Goal: Use online tool/utility: Utilize a website feature to perform a specific function

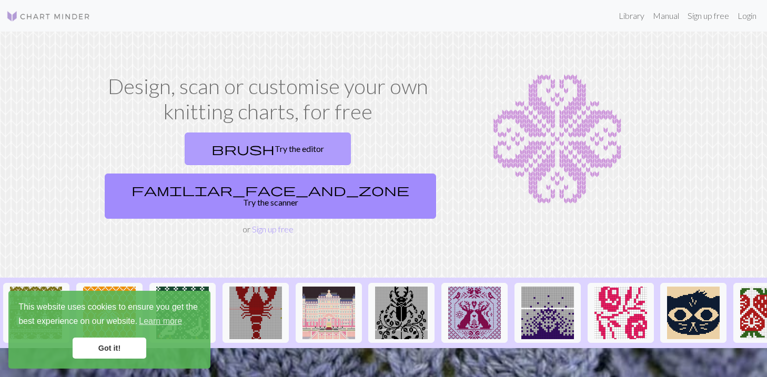
click at [185, 143] on link "brush Try the editor" at bounding box center [268, 148] width 166 height 33
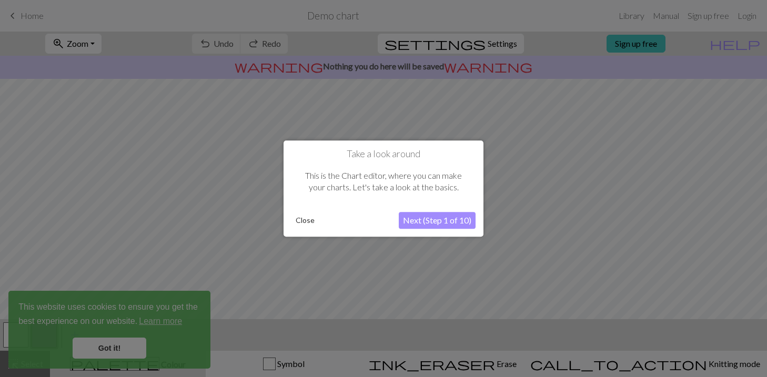
click at [439, 220] on button "Next (Step 1 of 10)" at bounding box center [437, 220] width 77 height 17
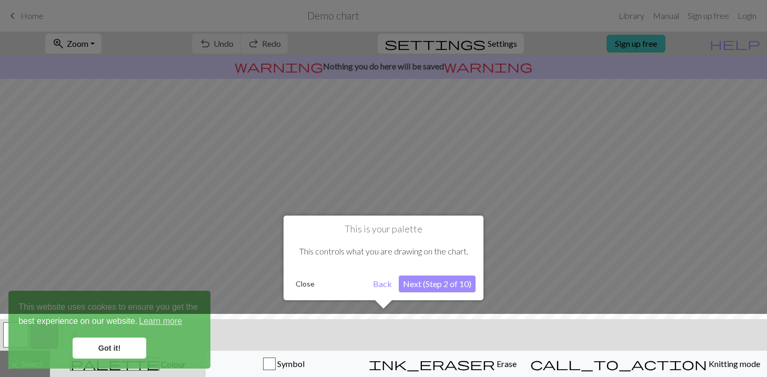
click at [114, 351] on div at bounding box center [383, 348] width 777 height 68
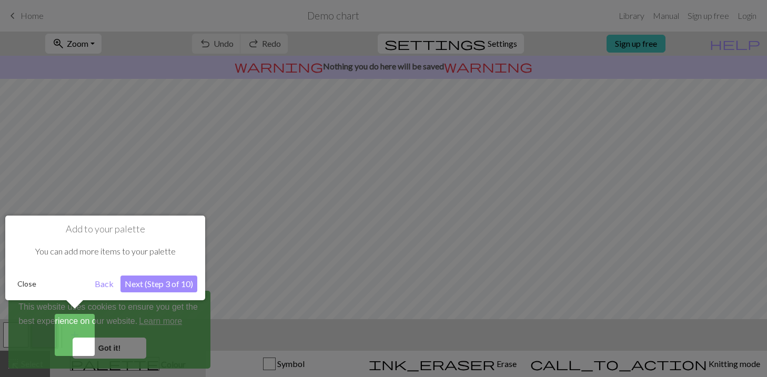
click at [146, 282] on button "Next (Step 3 of 10)" at bounding box center [158, 284] width 77 height 17
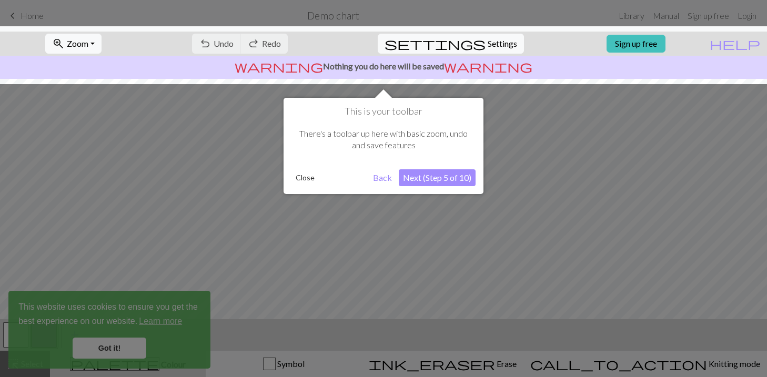
click at [451, 178] on button "Next (Step 5 of 10)" at bounding box center [437, 177] width 77 height 17
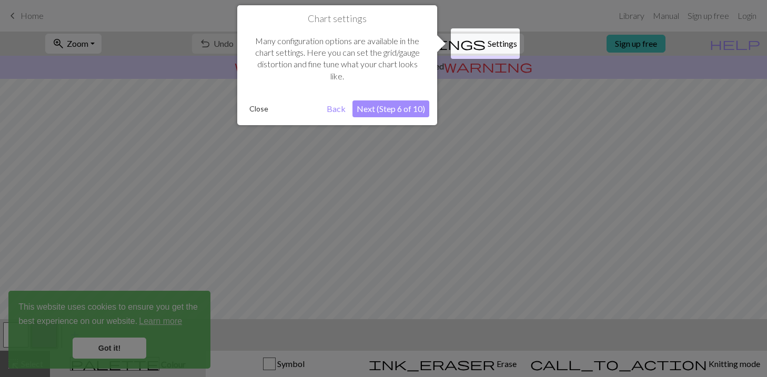
click at [376, 111] on button "Next (Step 6 of 10)" at bounding box center [390, 108] width 77 height 17
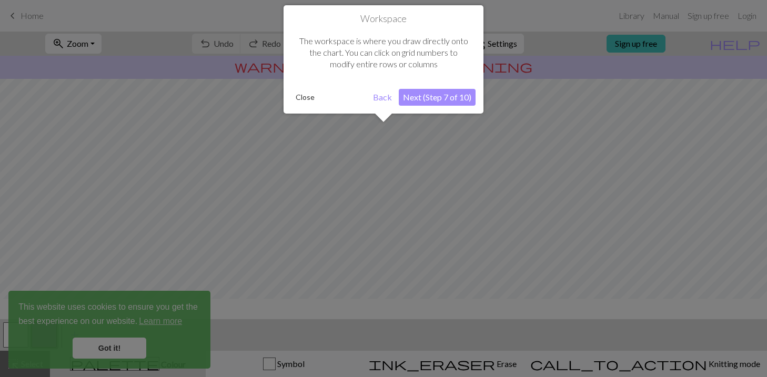
scroll to position [63, 0]
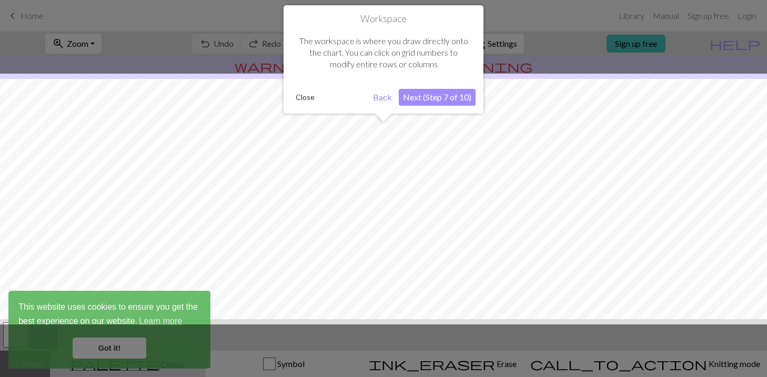
click at [422, 99] on button "Next (Step 7 of 10)" at bounding box center [437, 97] width 77 height 17
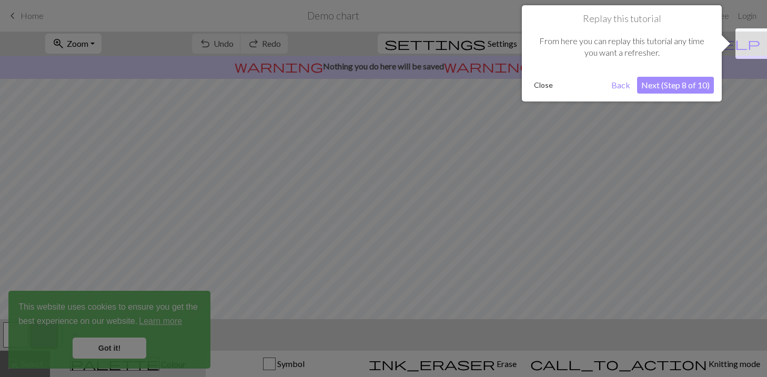
click at [670, 86] on button "Next (Step 8 of 10)" at bounding box center [675, 85] width 77 height 17
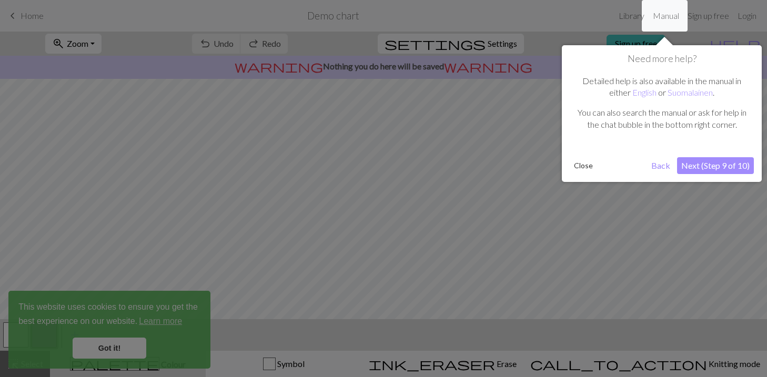
click at [719, 166] on button "Next (Step 9 of 10)" at bounding box center [715, 165] width 77 height 17
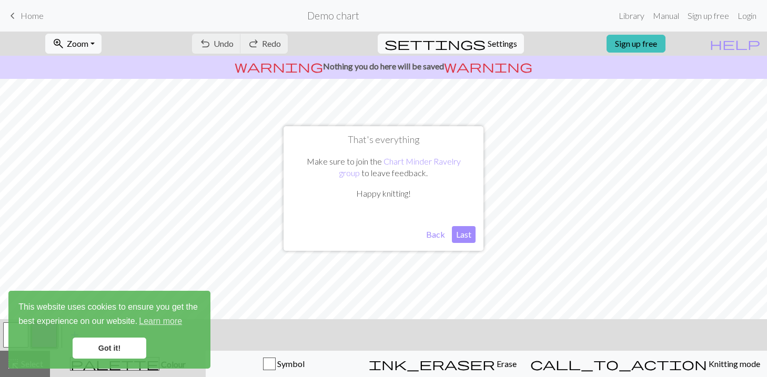
click at [462, 231] on button "Last" at bounding box center [464, 234] width 24 height 17
click at [119, 346] on link "Got it!" at bounding box center [110, 348] width 74 height 21
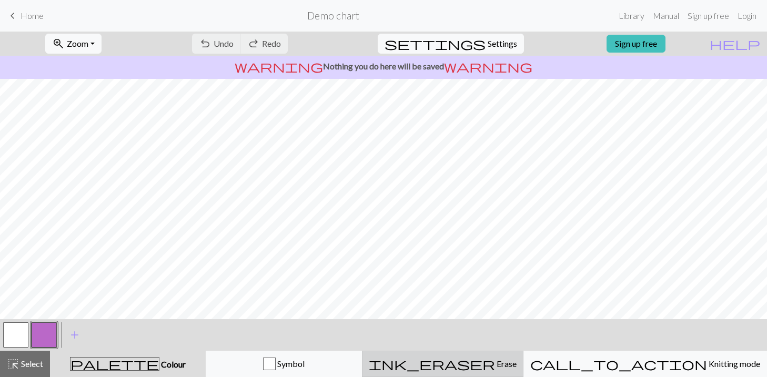
click at [486, 360] on span "ink_eraser" at bounding box center [432, 363] width 126 height 15
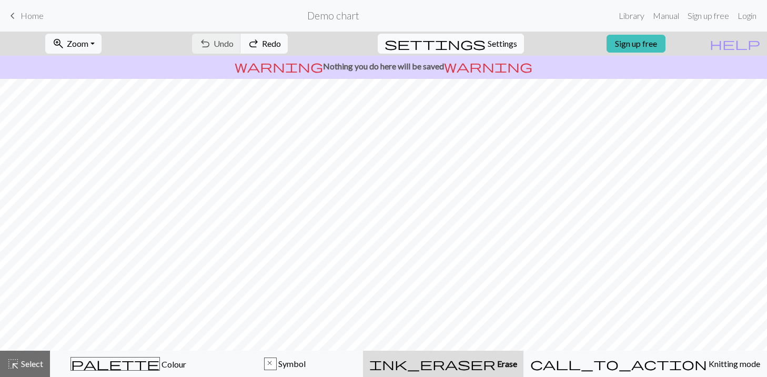
click at [471, 41] on span "settings" at bounding box center [434, 43] width 101 height 15
select select "aran"
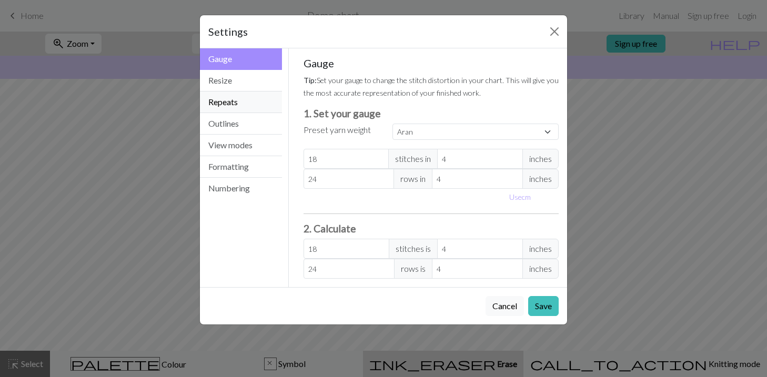
click at [240, 100] on button "Repeats" at bounding box center [241, 102] width 82 height 22
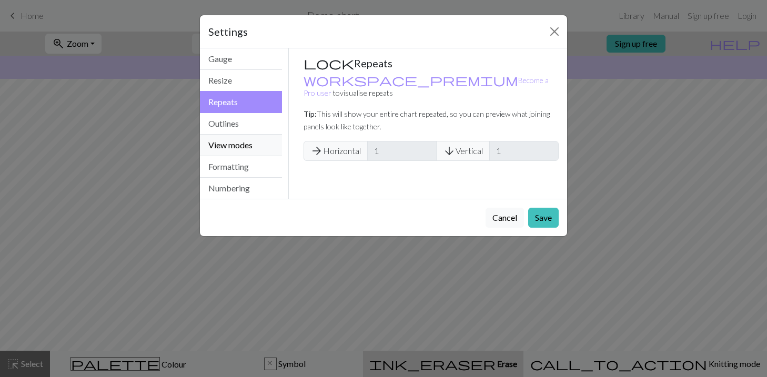
click at [242, 143] on button "View modes" at bounding box center [241, 146] width 82 height 22
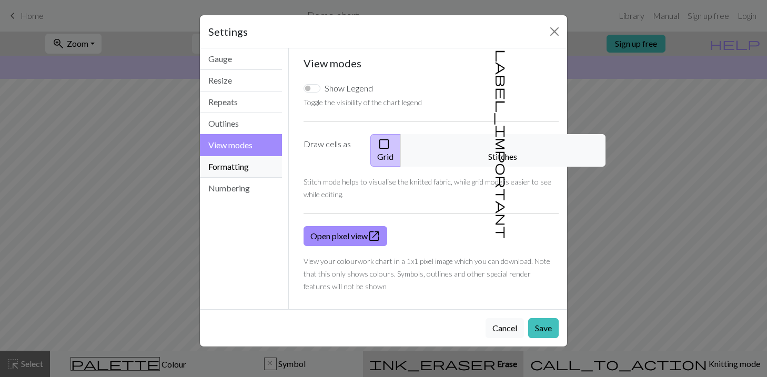
click at [247, 165] on button "Formatting" at bounding box center [241, 167] width 82 height 22
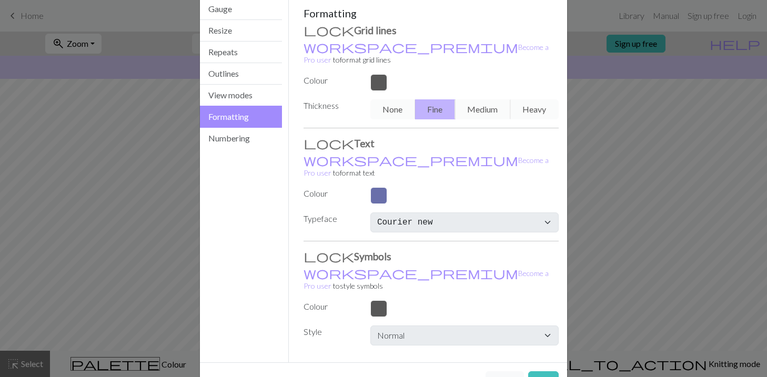
scroll to position [0, 0]
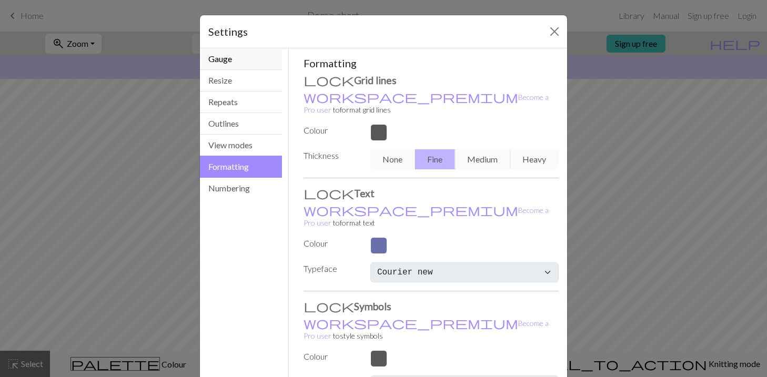
click at [237, 66] on button "Gauge" at bounding box center [241, 59] width 82 height 22
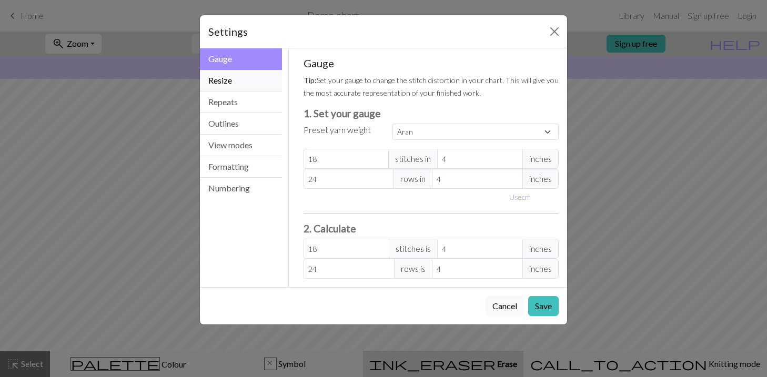
click at [257, 83] on button "Resize" at bounding box center [241, 81] width 82 height 22
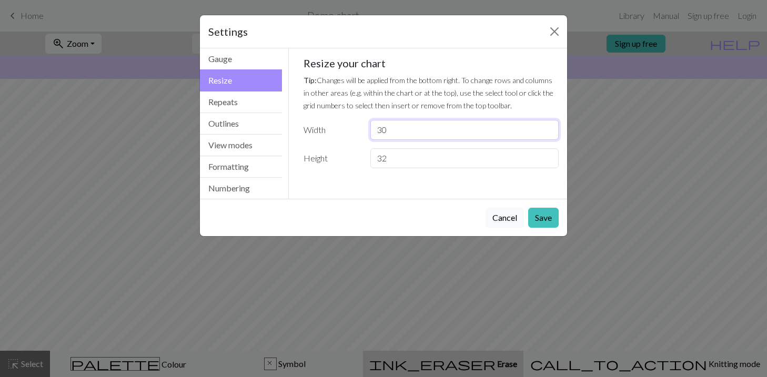
drag, startPoint x: 396, startPoint y: 130, endPoint x: 345, endPoint y: 127, distance: 51.6
click at [345, 127] on div "Width 30" at bounding box center [431, 130] width 268 height 20
type input "12"
click at [376, 157] on input "32" at bounding box center [464, 158] width 188 height 20
drag, startPoint x: 406, startPoint y: 158, endPoint x: 322, endPoint y: 157, distance: 84.7
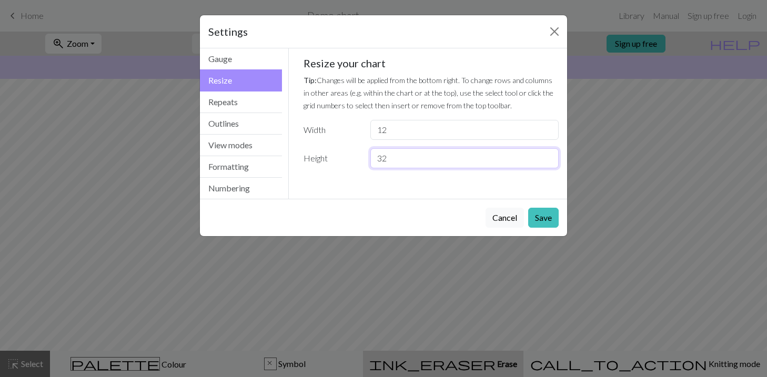
click at [326, 157] on div "Height 32" at bounding box center [431, 158] width 268 height 20
type input "20"
click at [543, 216] on button "Save" at bounding box center [543, 218] width 30 height 20
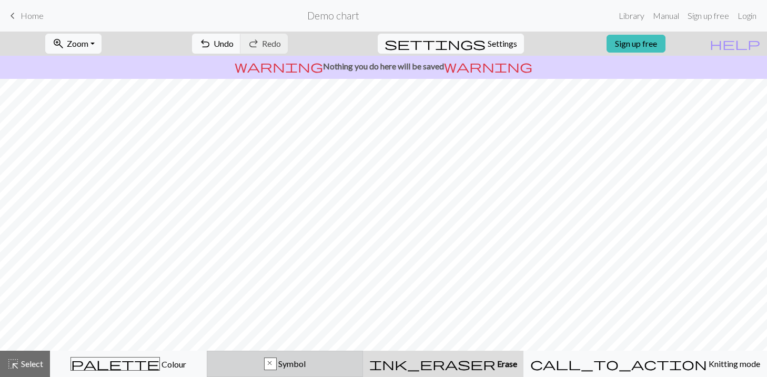
click at [276, 361] on div "x" at bounding box center [270, 364] width 12 height 13
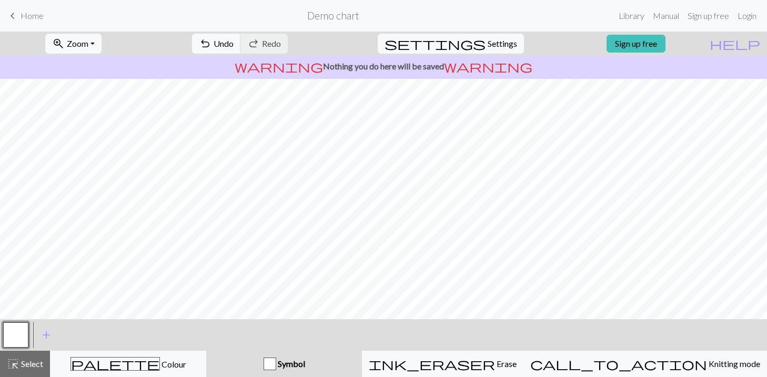
click at [276, 364] on div "button" at bounding box center [269, 364] width 13 height 13
click at [10, 332] on button "button" at bounding box center [15, 334] width 25 height 25
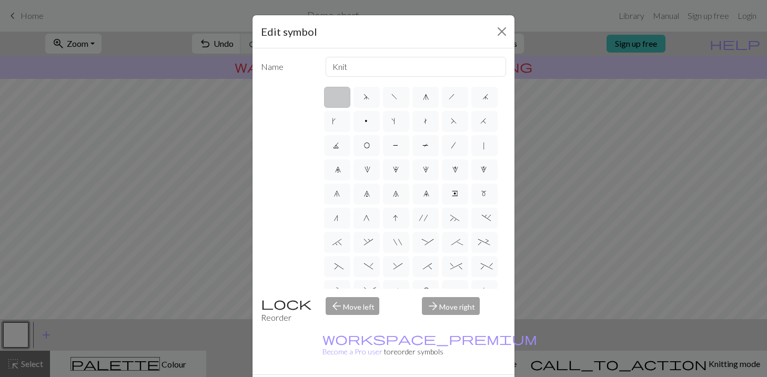
click at [335, 96] on label at bounding box center [337, 97] width 26 height 21
click at [337, 96] on input "radio" at bounding box center [340, 93] width 7 height 7
click at [370, 121] on label "p" at bounding box center [366, 121] width 26 height 21
click at [370, 121] on input "p" at bounding box center [366, 118] width 7 height 7
radio input "true"
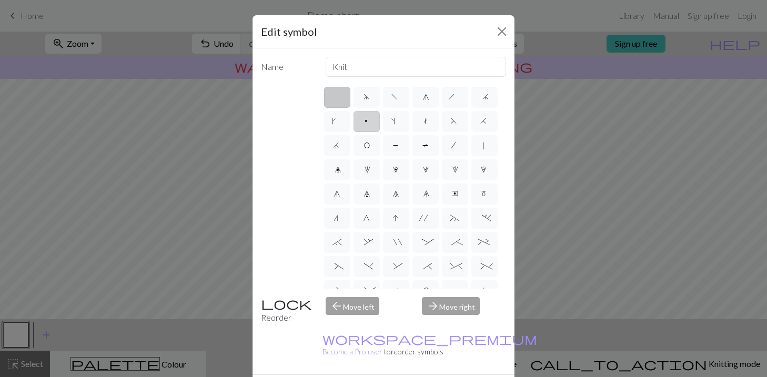
type input "purl"
click at [338, 98] on label at bounding box center [337, 97] width 26 height 21
click at [338, 97] on input "radio" at bounding box center [340, 93] width 7 height 7
radio input "true"
type input "Knit"
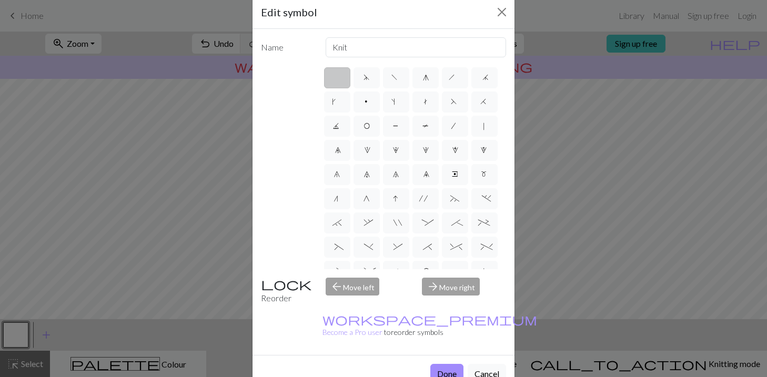
scroll to position [35, 0]
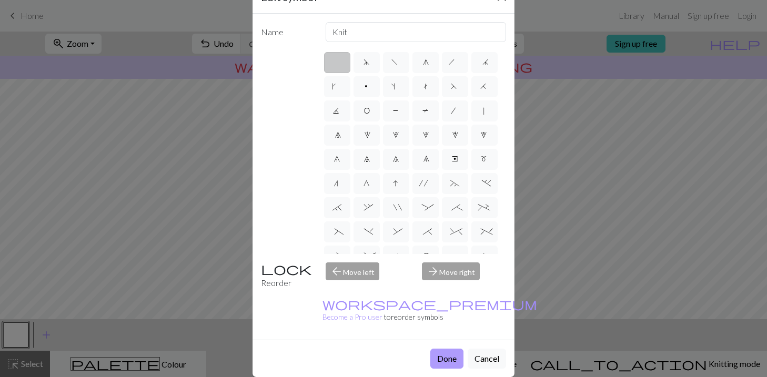
click at [450, 349] on button "Done" at bounding box center [446, 359] width 33 height 20
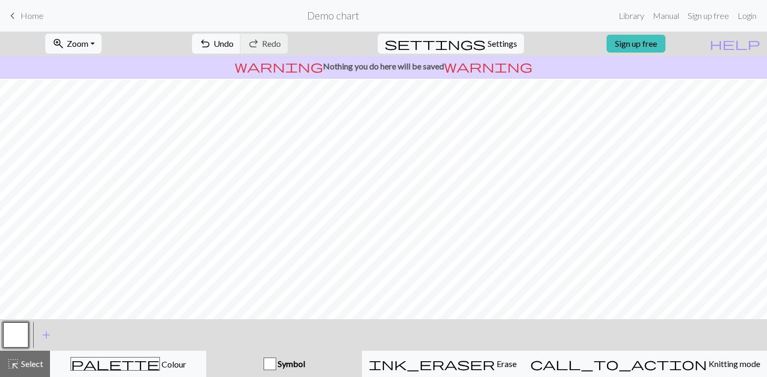
scroll to position [17, 0]
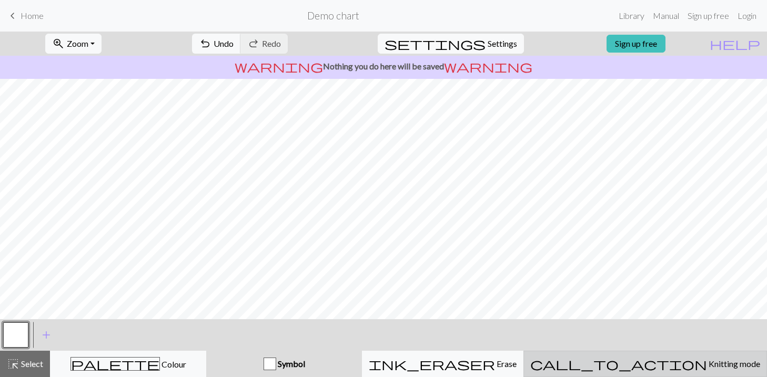
click at [707, 364] on span "Knitting mode" at bounding box center [733, 364] width 53 height 10
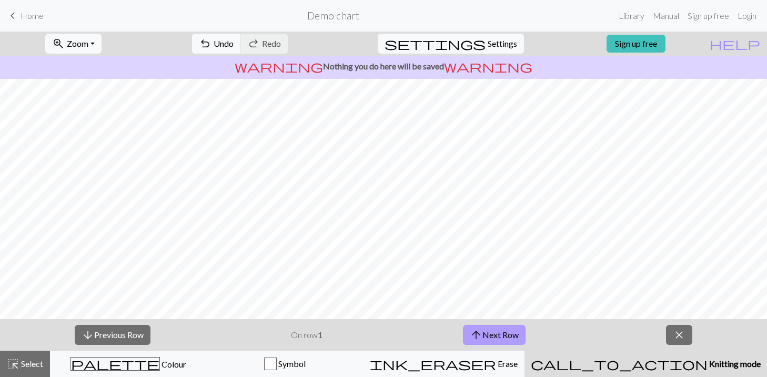
click at [486, 329] on button "arrow_upward Next Row" at bounding box center [494, 335] width 63 height 20
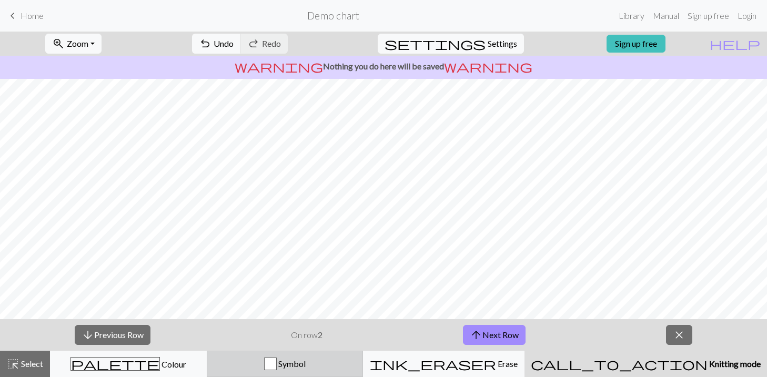
click at [305, 366] on span "Symbol" at bounding box center [291, 364] width 29 height 10
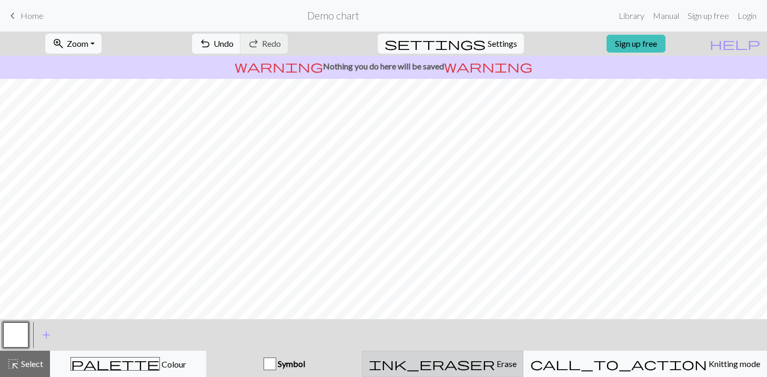
click at [477, 361] on div "ink_eraser Erase Erase" at bounding box center [443, 364] width 148 height 13
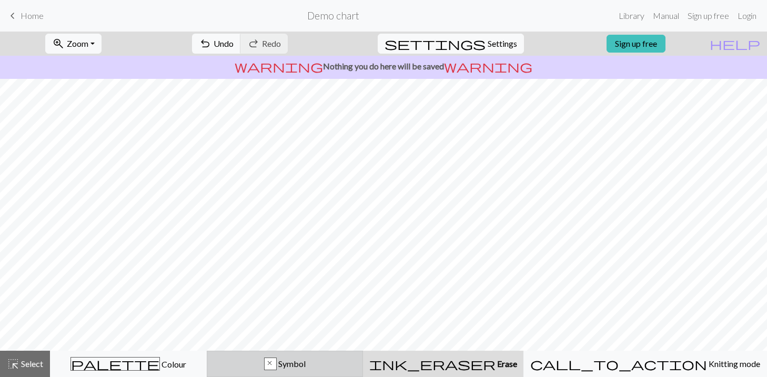
click at [346, 364] on div "x Symbol" at bounding box center [284, 364] width 143 height 13
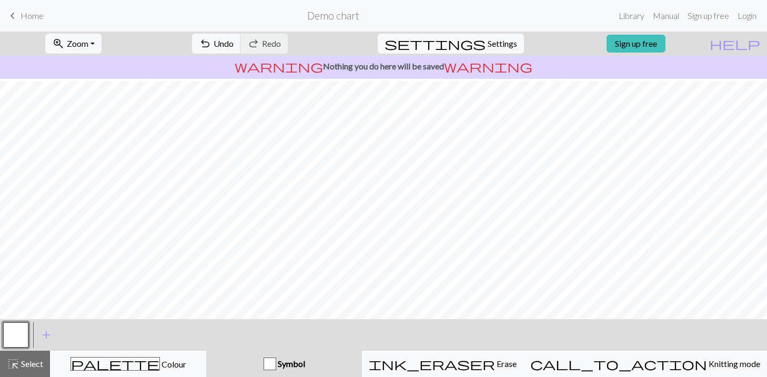
scroll to position [17, 0]
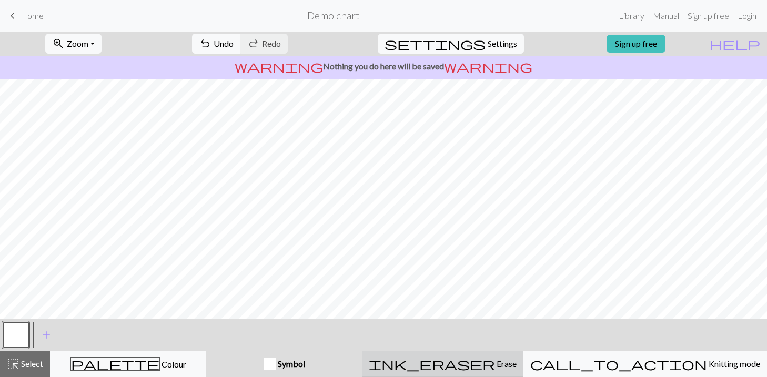
click at [490, 363] on span "ink_eraser" at bounding box center [432, 363] width 126 height 15
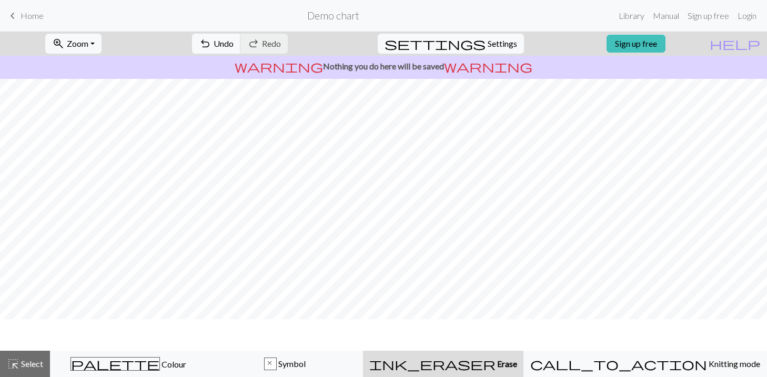
scroll to position [0, 0]
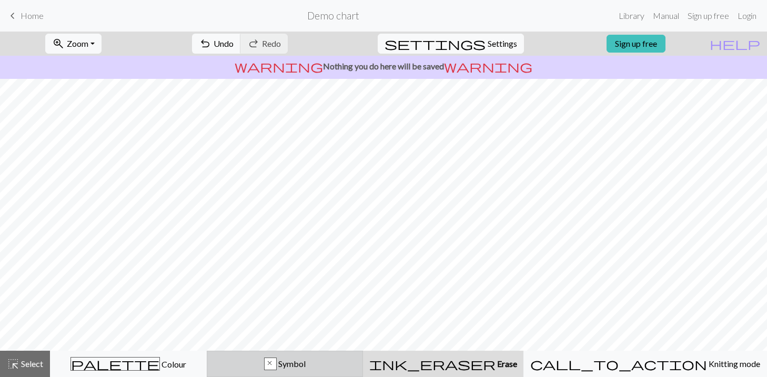
click at [305, 364] on span "Symbol" at bounding box center [291, 364] width 29 height 10
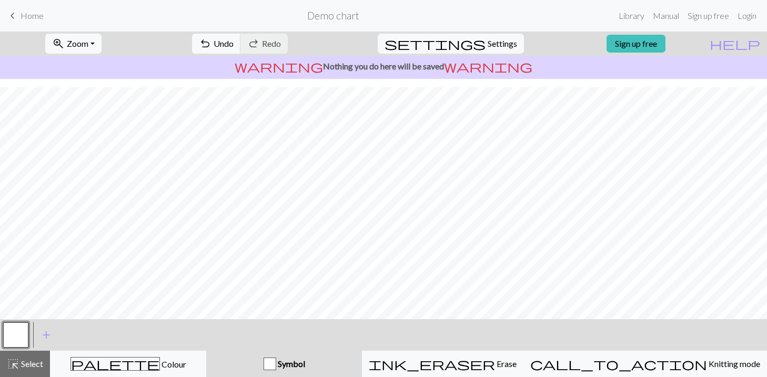
scroll to position [17, 0]
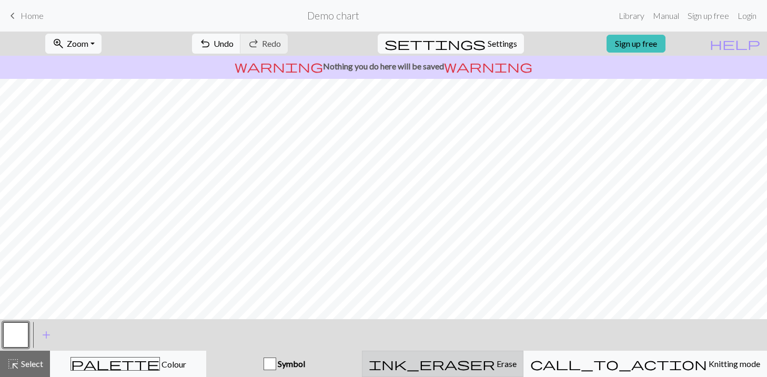
click at [487, 364] on span "ink_eraser" at bounding box center [432, 363] width 126 height 15
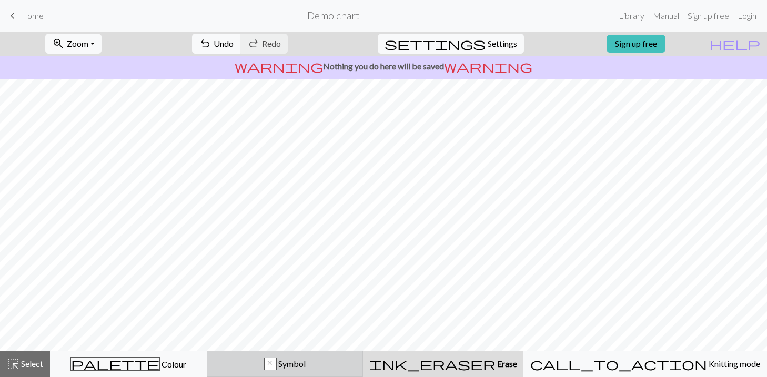
click at [305, 362] on span "Symbol" at bounding box center [291, 364] width 29 height 10
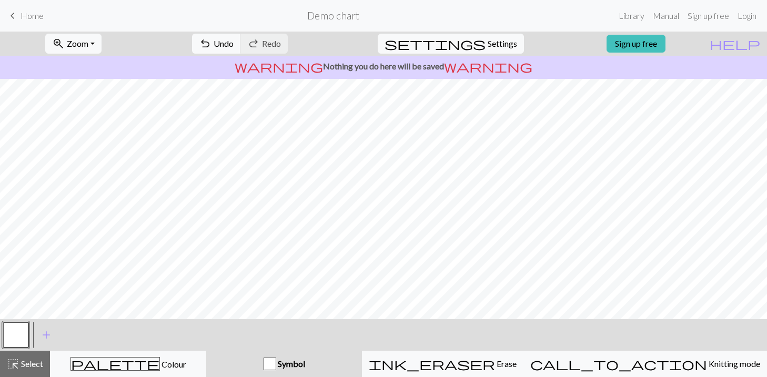
click at [15, 335] on button "button" at bounding box center [15, 334] width 25 height 25
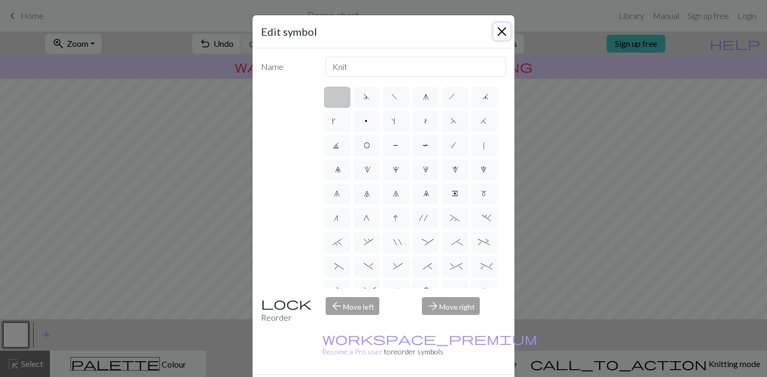
click at [501, 30] on button "Close" at bounding box center [501, 31] width 17 height 17
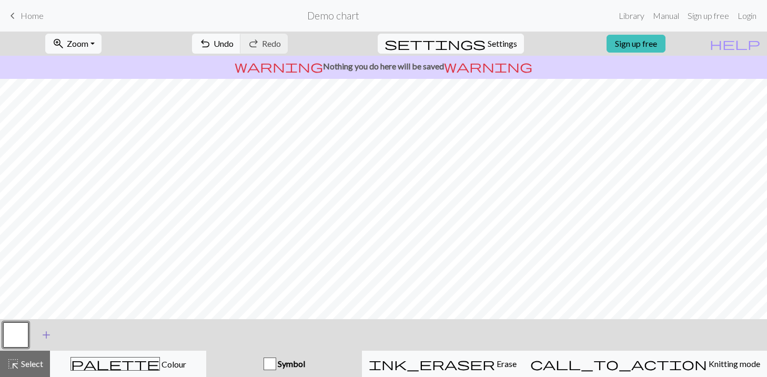
click at [45, 335] on span "add" at bounding box center [46, 335] width 13 height 15
click at [48, 339] on button "button" at bounding box center [44, 334] width 25 height 25
click at [43, 330] on button "button" at bounding box center [44, 334] width 25 height 25
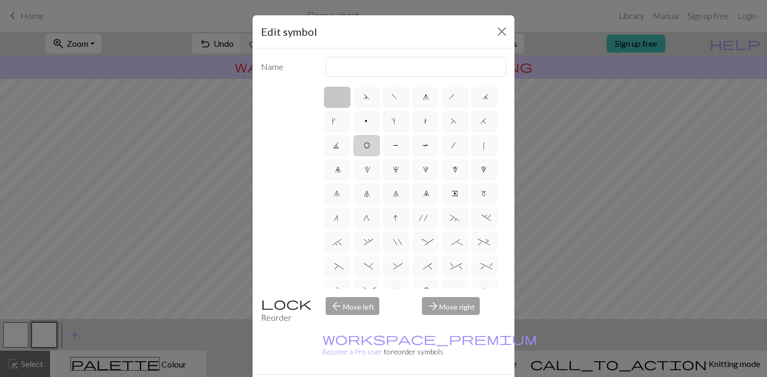
click at [363, 147] on span "O" at bounding box center [366, 146] width 6 height 11
click at [363, 146] on input "O" at bounding box center [366, 142] width 7 height 7
radio input "true"
type input "yo"
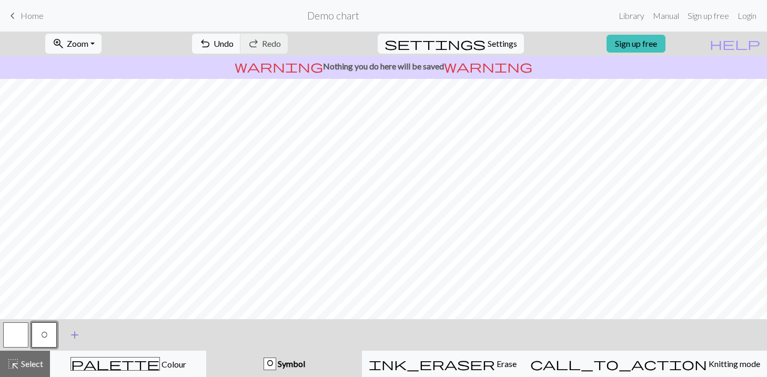
click at [75, 337] on span "add" at bounding box center [74, 335] width 13 height 15
click at [80, 332] on button "button" at bounding box center [72, 334] width 25 height 25
click at [65, 333] on button "button" at bounding box center [72, 334] width 25 height 25
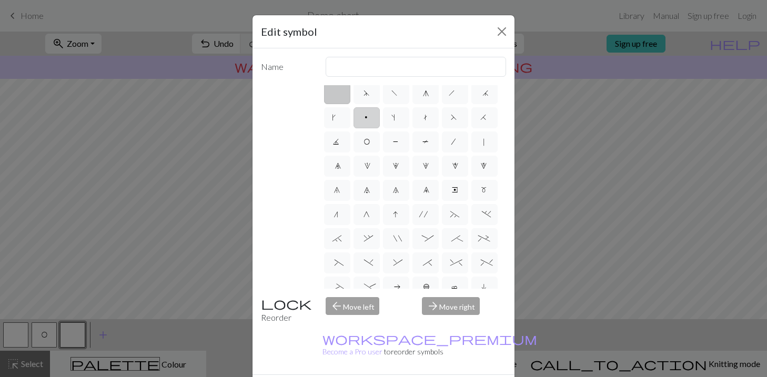
scroll to position [7, 0]
click at [419, 187] on label "9" at bounding box center [425, 187] width 26 height 21
click at [423, 187] on input "9" at bounding box center [426, 190] width 7 height 7
radio input "true"
type input "decrease 4"
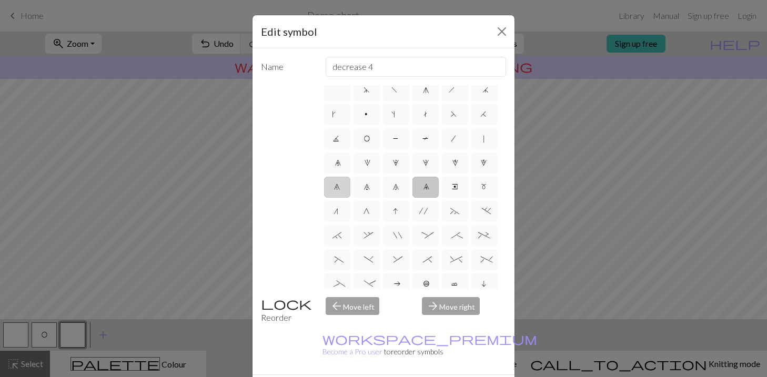
click at [332, 189] on label "6" at bounding box center [337, 187] width 26 height 21
click at [333, 189] on input "6" at bounding box center [336, 190] width 7 height 7
radio input "true"
type input "decrease 1"
click at [353, 188] on label "7" at bounding box center [366, 187] width 26 height 21
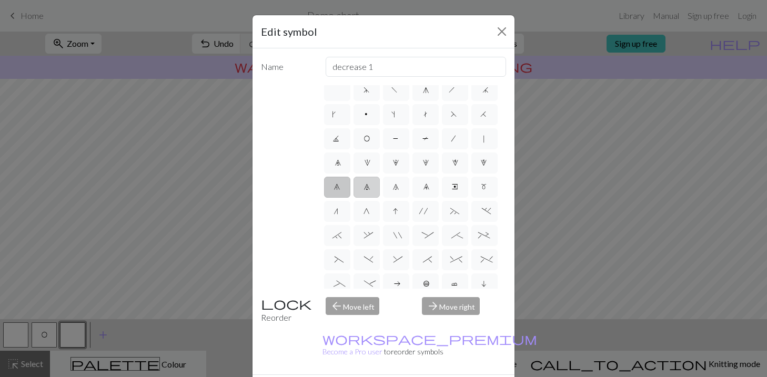
click at [363, 188] on input "7" at bounding box center [366, 190] width 7 height 7
radio input "true"
type input "decrease 2"
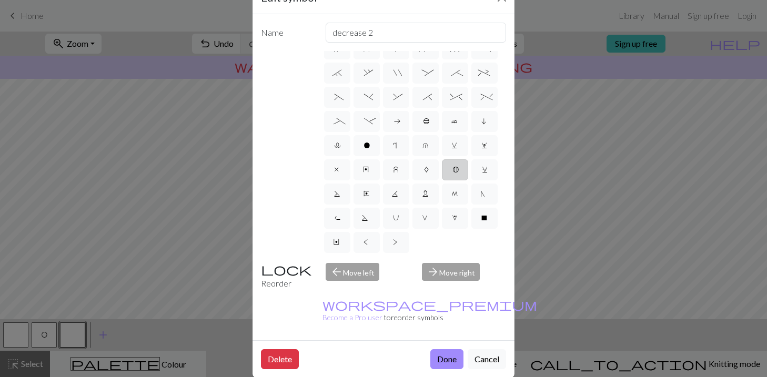
scroll to position [0, 0]
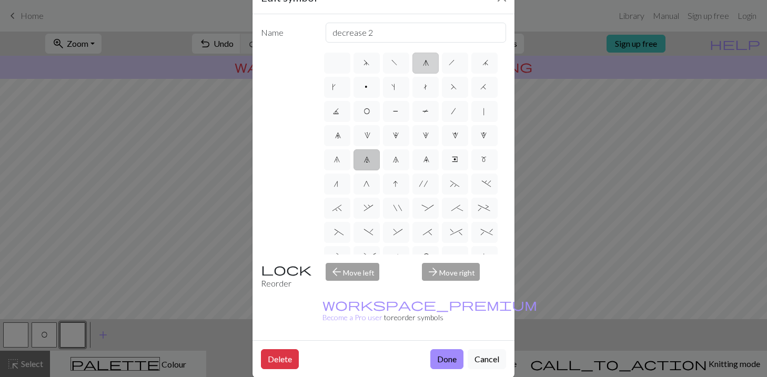
click at [432, 66] on label "g" at bounding box center [425, 63] width 26 height 21
click at [430, 63] on input "g" at bounding box center [426, 59] width 7 height 7
radio input "true"
type input "sk2p"
click at [366, 158] on span "7" at bounding box center [366, 161] width 6 height 11
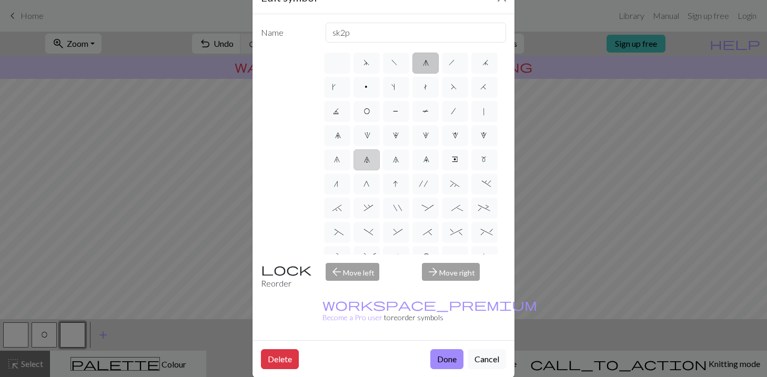
click at [366, 158] on input "7" at bounding box center [366, 156] width 7 height 7
radio input "true"
type input "decrease 2"
click at [448, 349] on button "Done" at bounding box center [446, 359] width 33 height 20
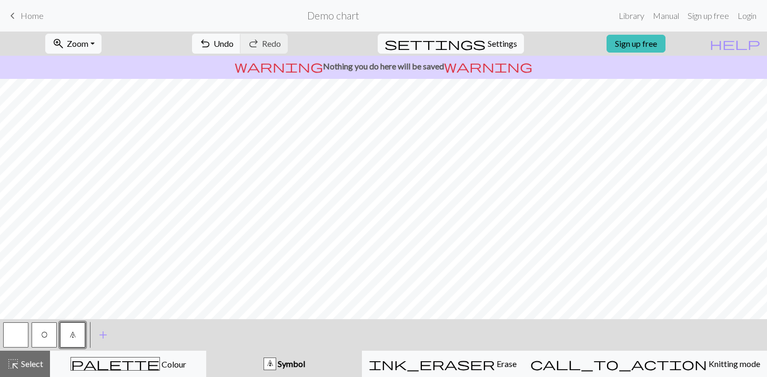
click at [41, 335] on span "O" at bounding box center [44, 336] width 6 height 11
click at [17, 339] on button "button" at bounding box center [15, 334] width 25 height 25
click at [73, 332] on span "7" at bounding box center [72, 336] width 6 height 11
click at [18, 333] on button "button" at bounding box center [15, 334] width 25 height 25
click at [39, 336] on button "O" at bounding box center [44, 334] width 25 height 25
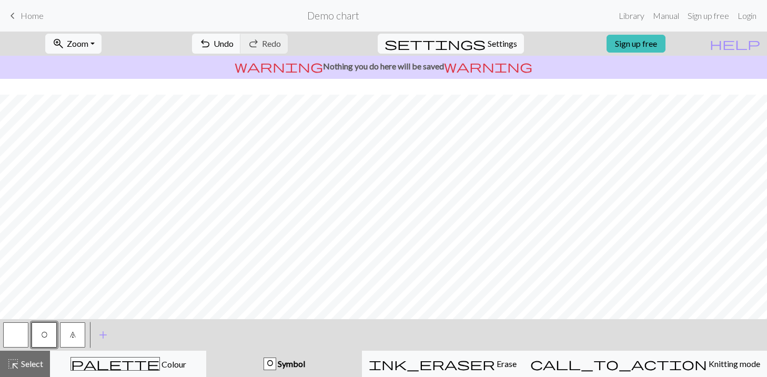
scroll to position [17, 0]
click at [8, 343] on button "button" at bounding box center [15, 334] width 25 height 25
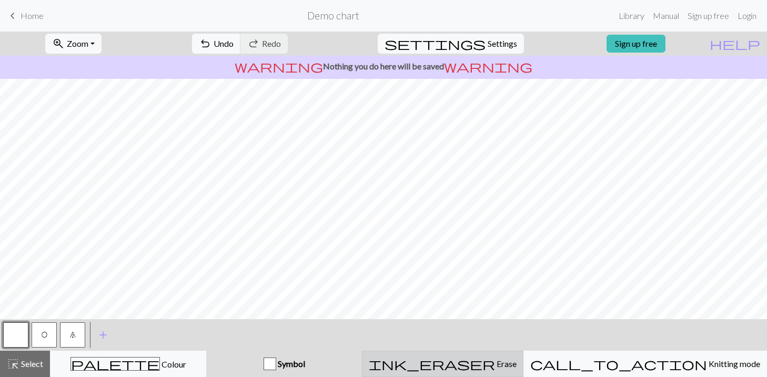
click at [492, 365] on span "ink_eraser" at bounding box center [432, 363] width 126 height 15
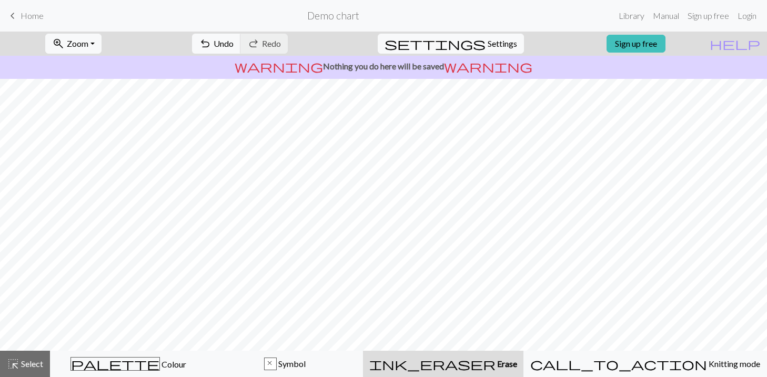
click at [490, 362] on span "ink_eraser" at bounding box center [432, 363] width 126 height 15
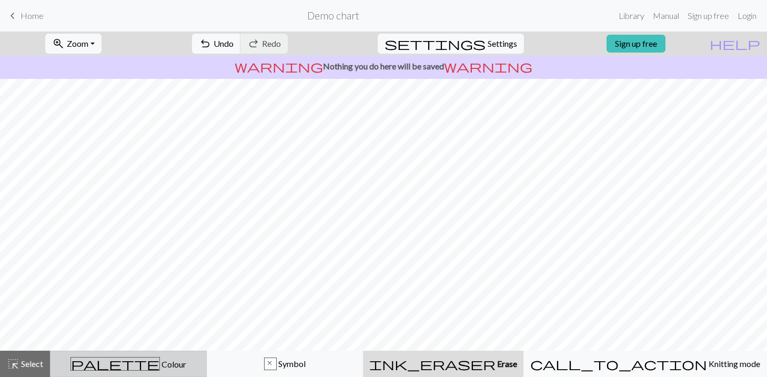
click at [167, 363] on div "palette Colour Colour" at bounding box center [128, 364] width 143 height 14
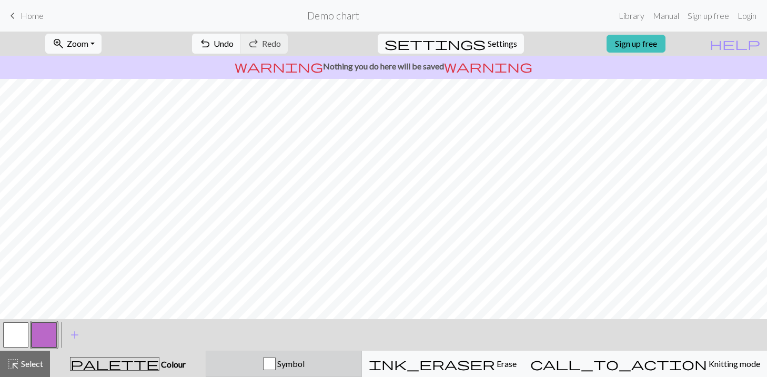
click at [276, 358] on div "button" at bounding box center [269, 364] width 13 height 13
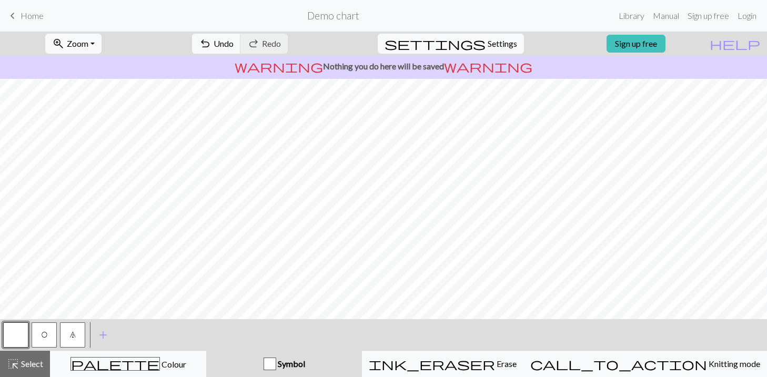
click at [41, 331] on span "O" at bounding box center [44, 336] width 6 height 11
click at [21, 331] on button "button" at bounding box center [15, 334] width 25 height 25
click at [75, 330] on button "7" at bounding box center [72, 334] width 25 height 25
click at [11, 333] on button "button" at bounding box center [15, 334] width 25 height 25
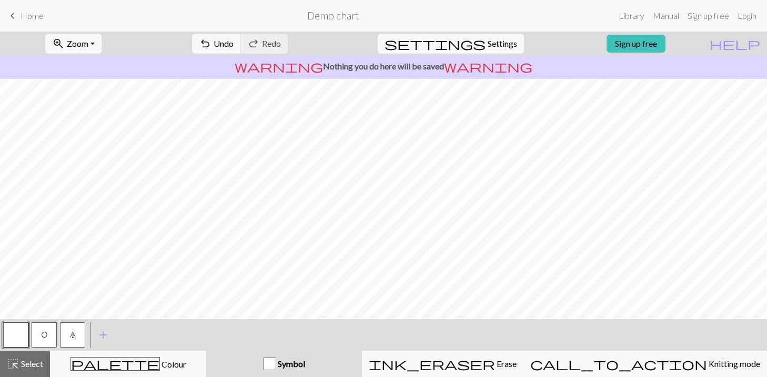
scroll to position [15, 0]
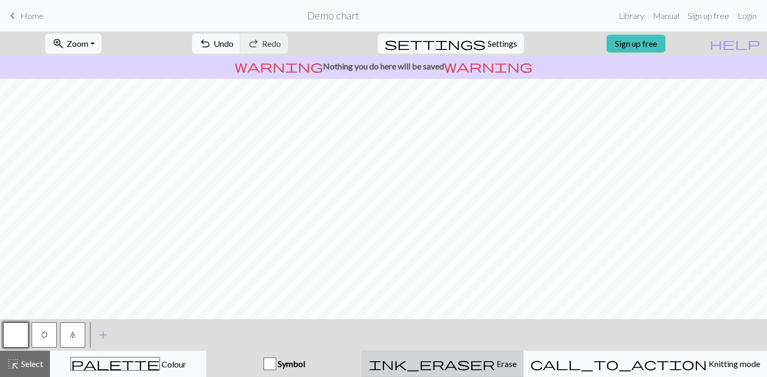
click at [496, 365] on span "Erase" at bounding box center [506, 364] width 22 height 10
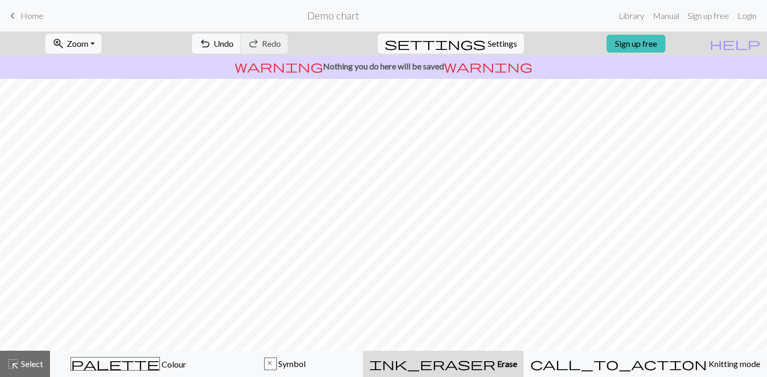
scroll to position [0, 0]
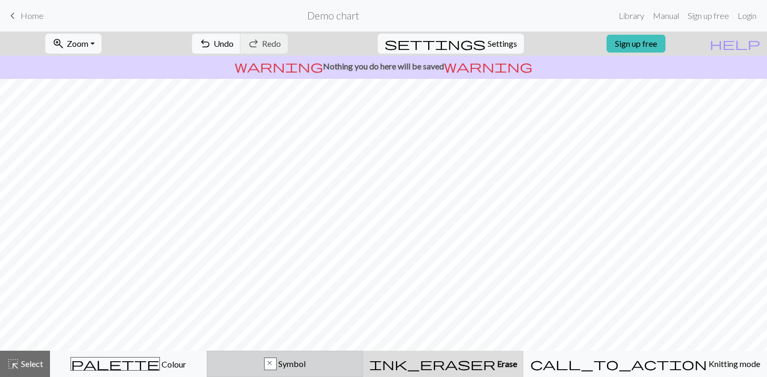
click at [276, 364] on div "x" at bounding box center [270, 364] width 12 height 13
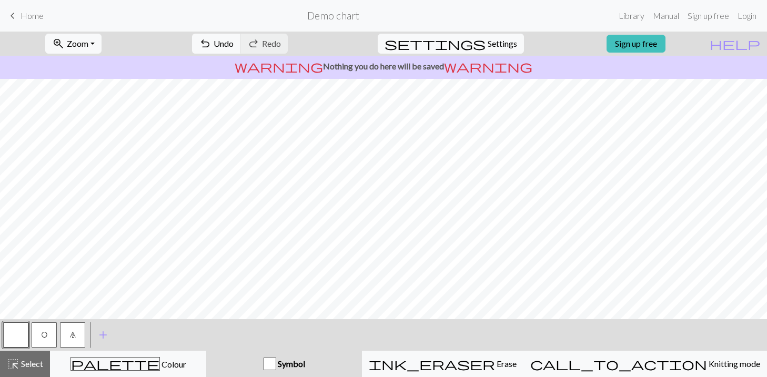
click at [40, 338] on button "O" at bounding box center [44, 334] width 25 height 25
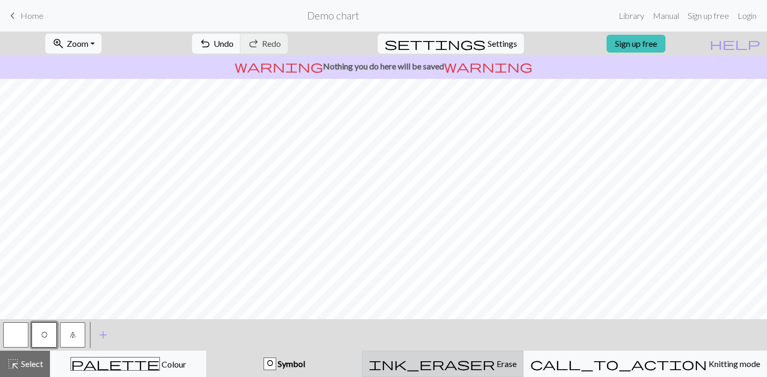
click at [498, 361] on span "Erase" at bounding box center [506, 364] width 22 height 10
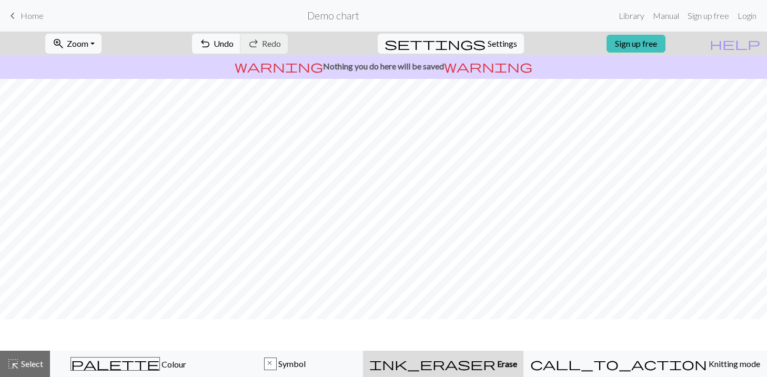
scroll to position [0, 0]
